Goal: Task Accomplishment & Management: Use online tool/utility

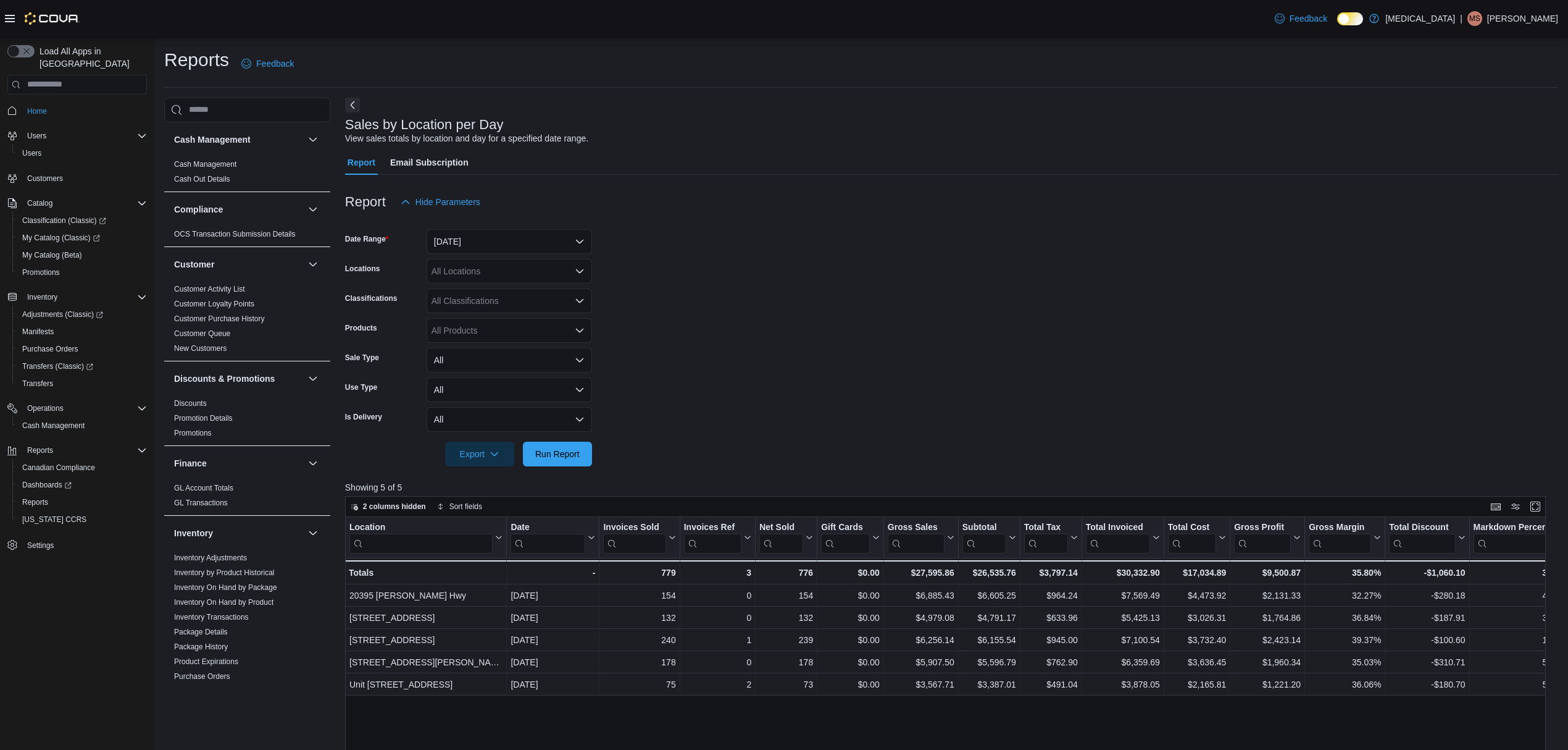
scroll to position [615, 0]
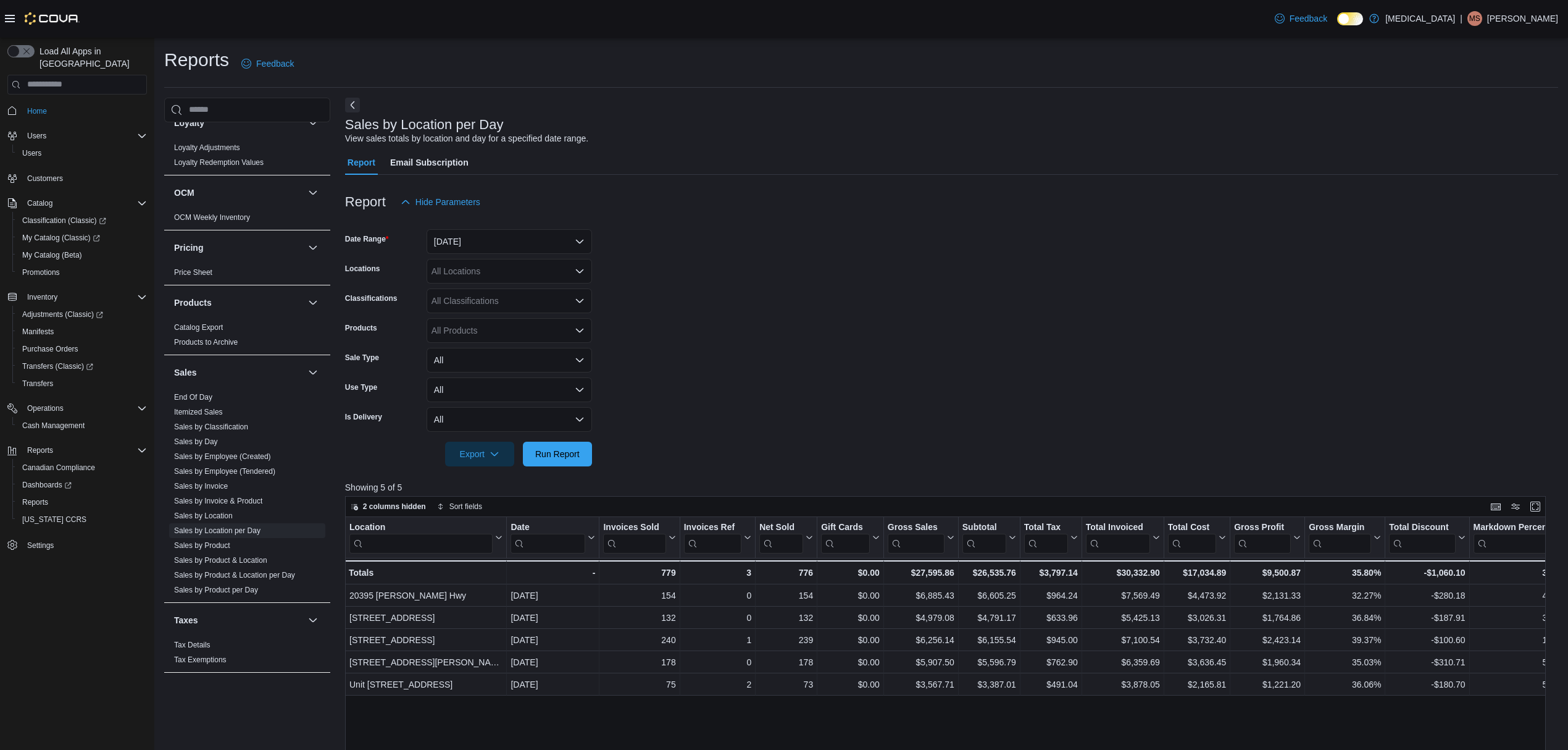
click at [543, 468] on div at bounding box center [951, 474] width 1214 height 15
click at [543, 461] on span "Run Report" at bounding box center [557, 453] width 54 height 25
click at [559, 462] on span "Run Report" at bounding box center [557, 453] width 54 height 25
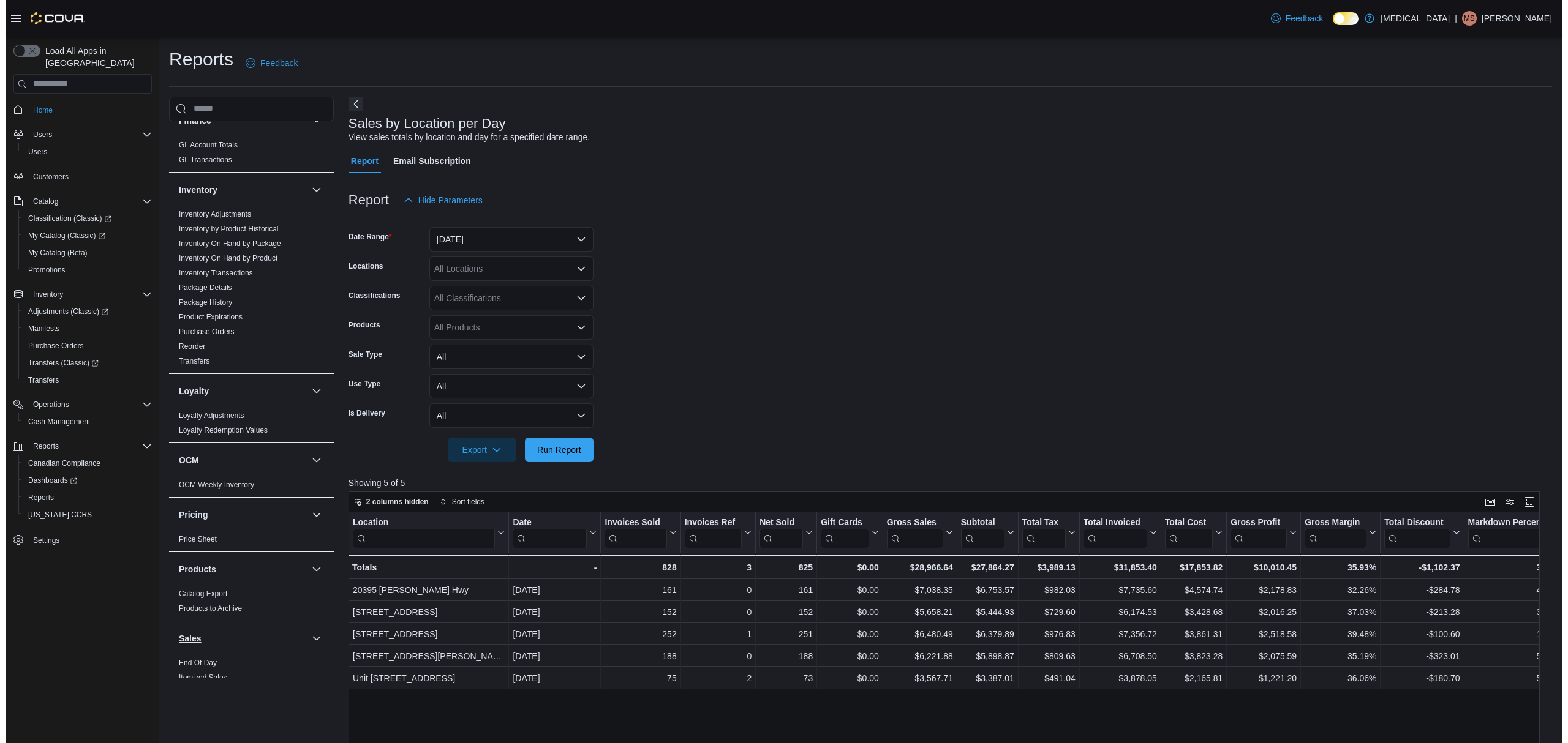
scroll to position [365, 0]
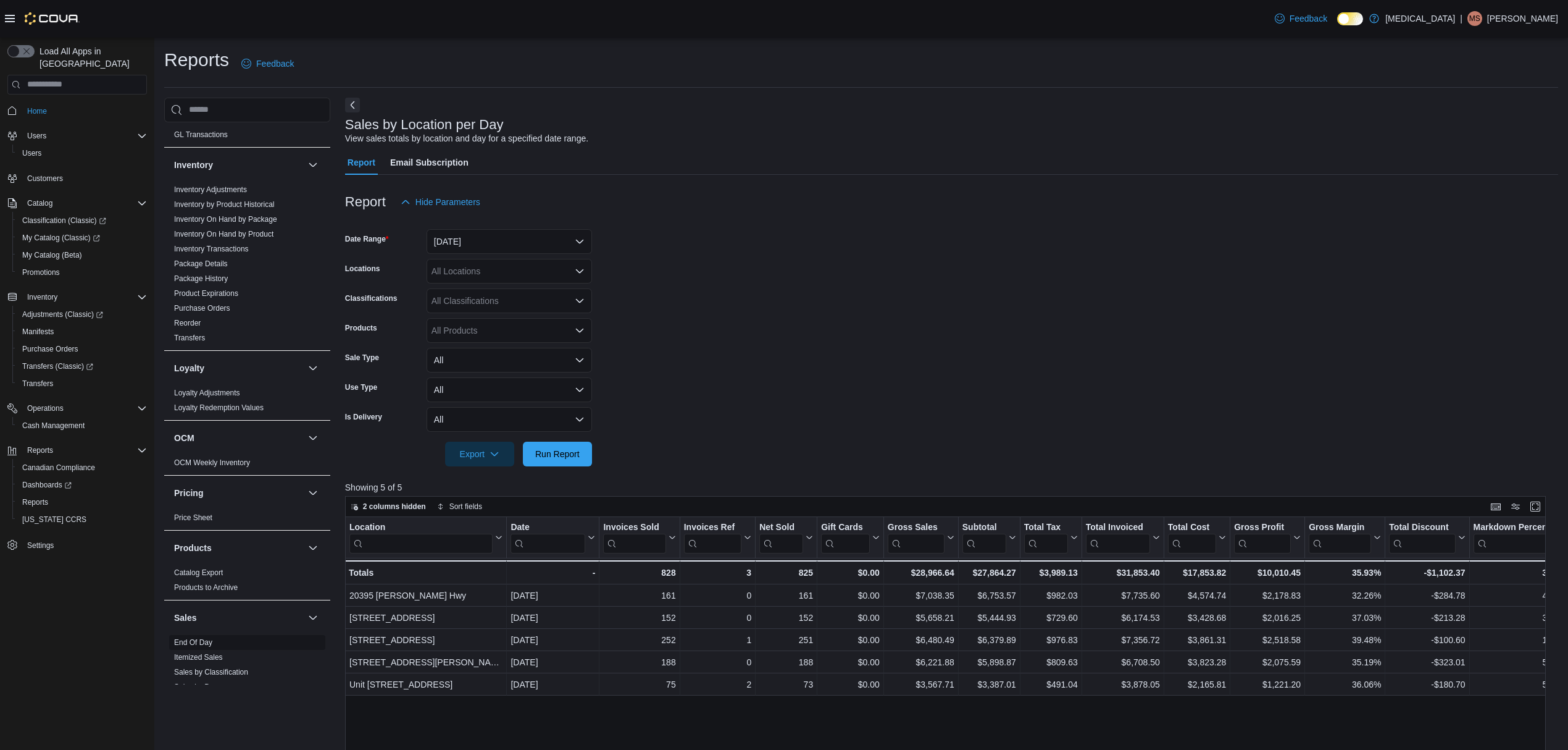
click at [193, 640] on link "End Of Day" at bounding box center [193, 642] width 38 height 8
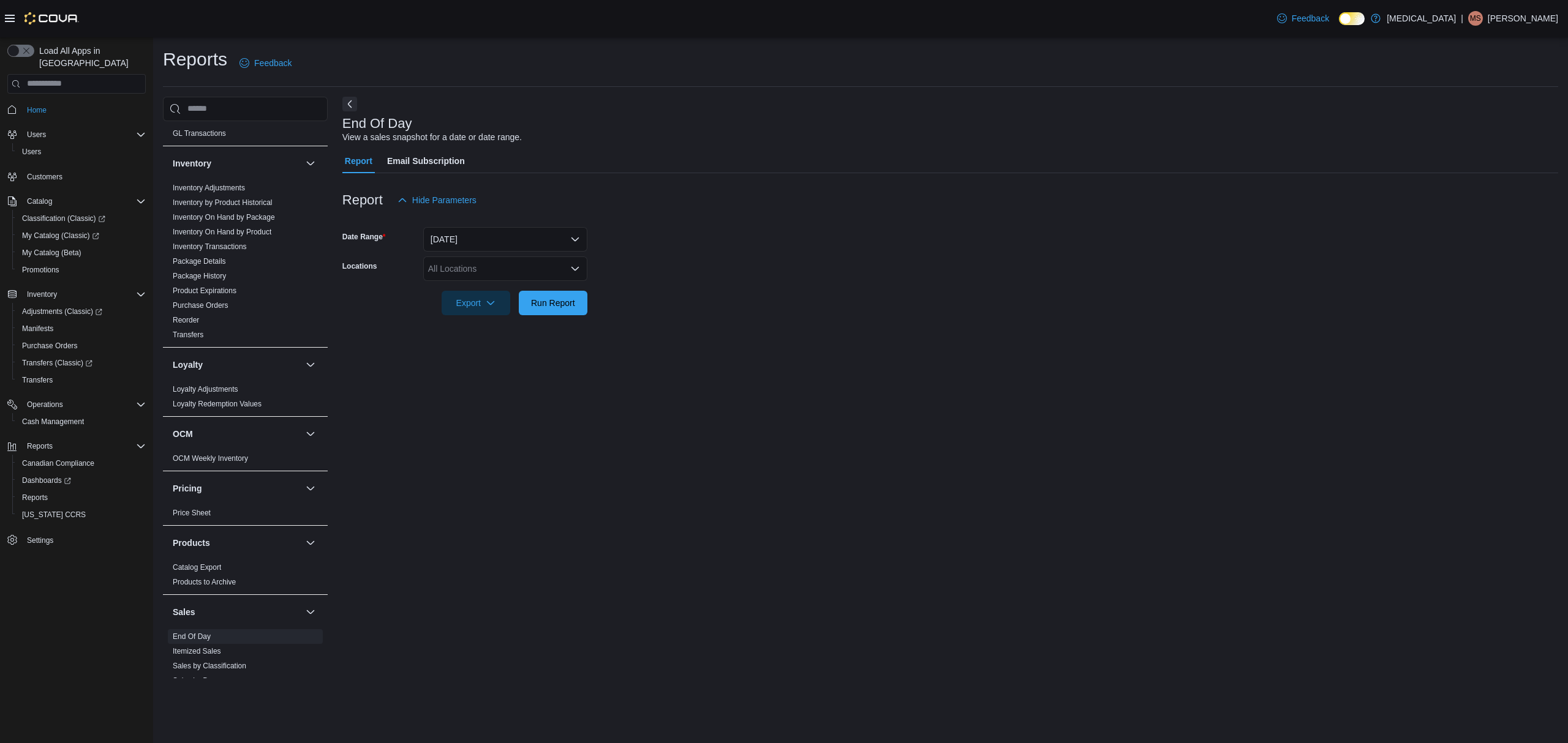
click at [494, 269] on div "All Locations" at bounding box center [505, 268] width 164 height 25
click at [475, 343] on span "[STREET_ADDRESS]" at bounding box center [492, 342] width 85 height 12
click at [670, 148] on div "Report Email Subscription" at bounding box center [950, 160] width 1216 height 25
click at [491, 307] on icon "button" at bounding box center [490, 302] width 10 height 10
click at [480, 350] on span "Export to Pdf" at bounding box center [478, 351] width 55 height 10
